Goal: Task Accomplishment & Management: Manage account settings

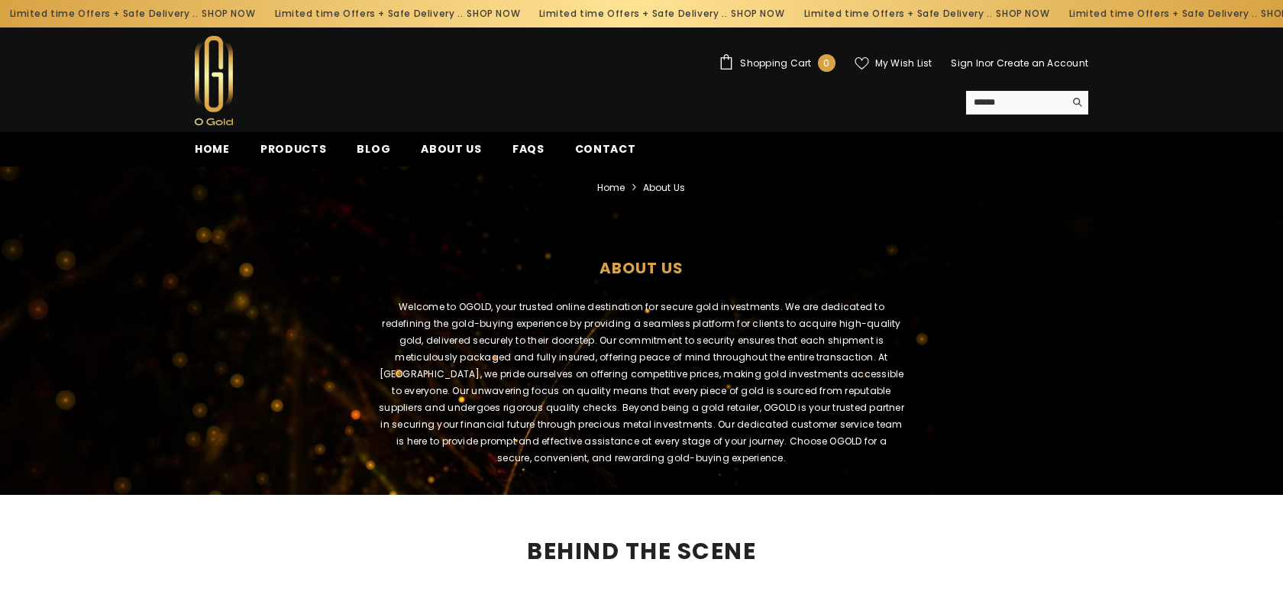
click at [1015, 64] on link "Create an Account" at bounding box center [1043, 63] width 92 height 13
